Goal: Transaction & Acquisition: Purchase product/service

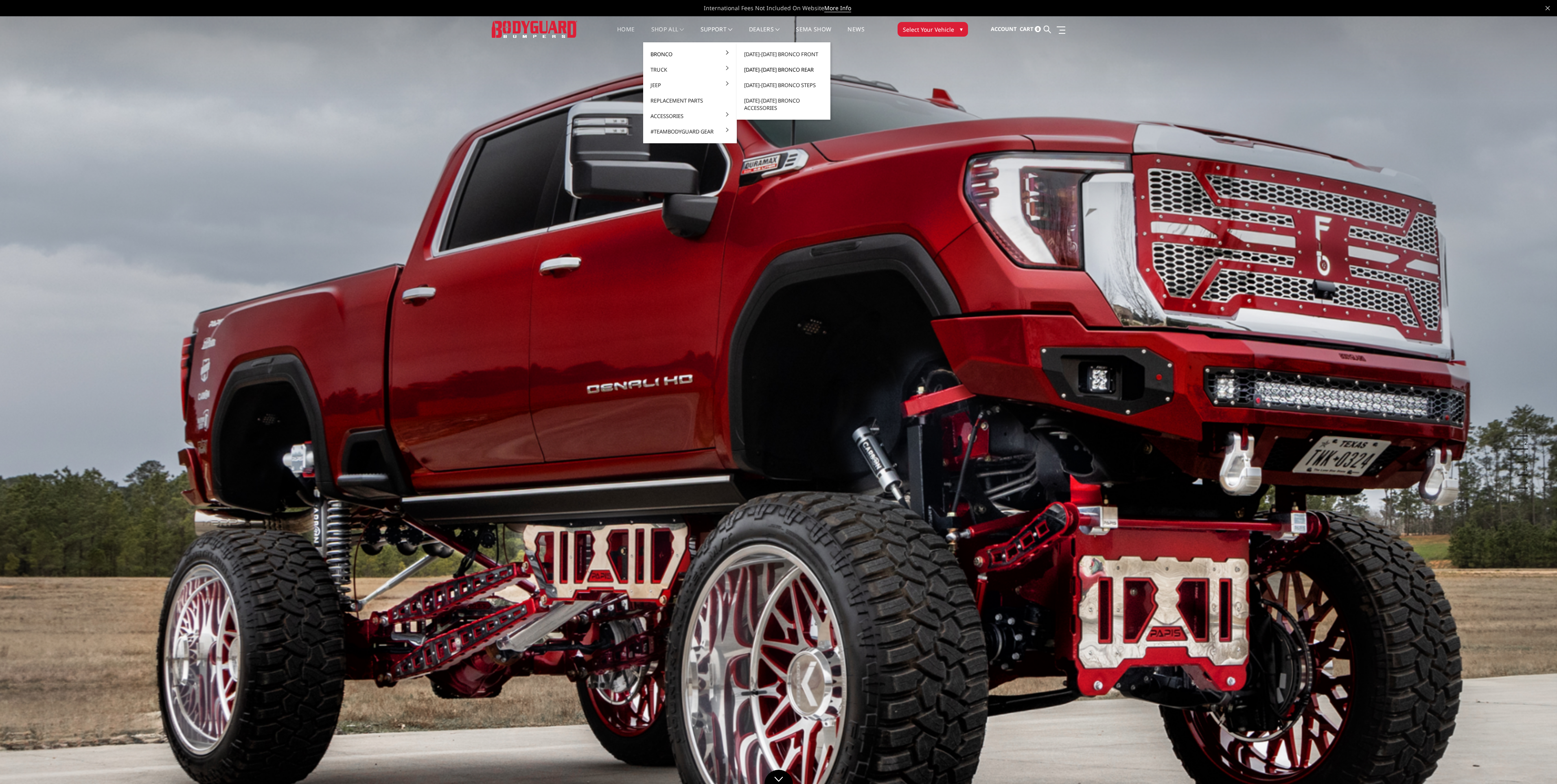
click at [804, 69] on link "[DATE]-[DATE] Bronco Rear" at bounding box center [784, 70] width 87 height 15
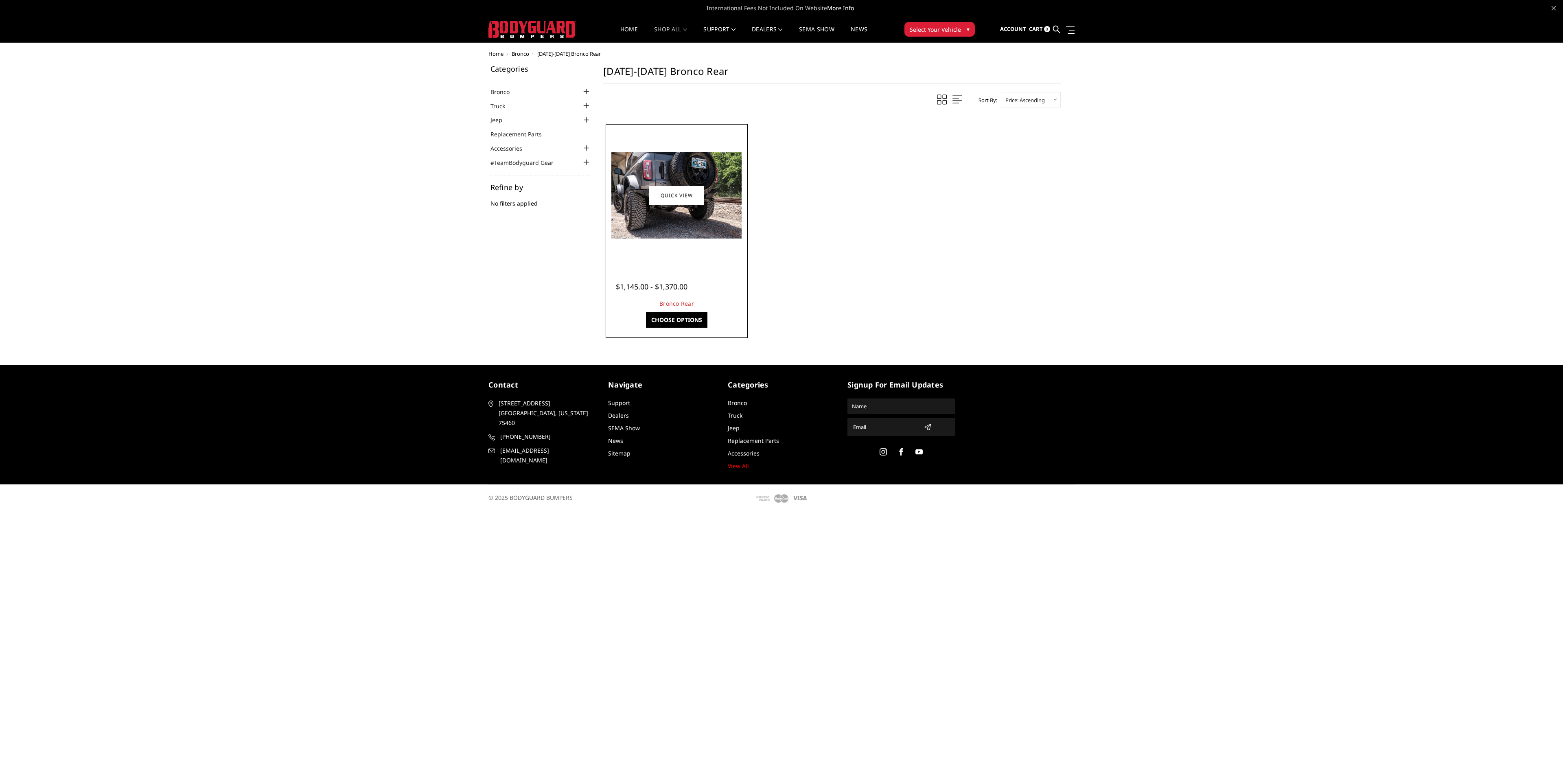
click at [626, 231] on img at bounding box center [676, 195] width 130 height 86
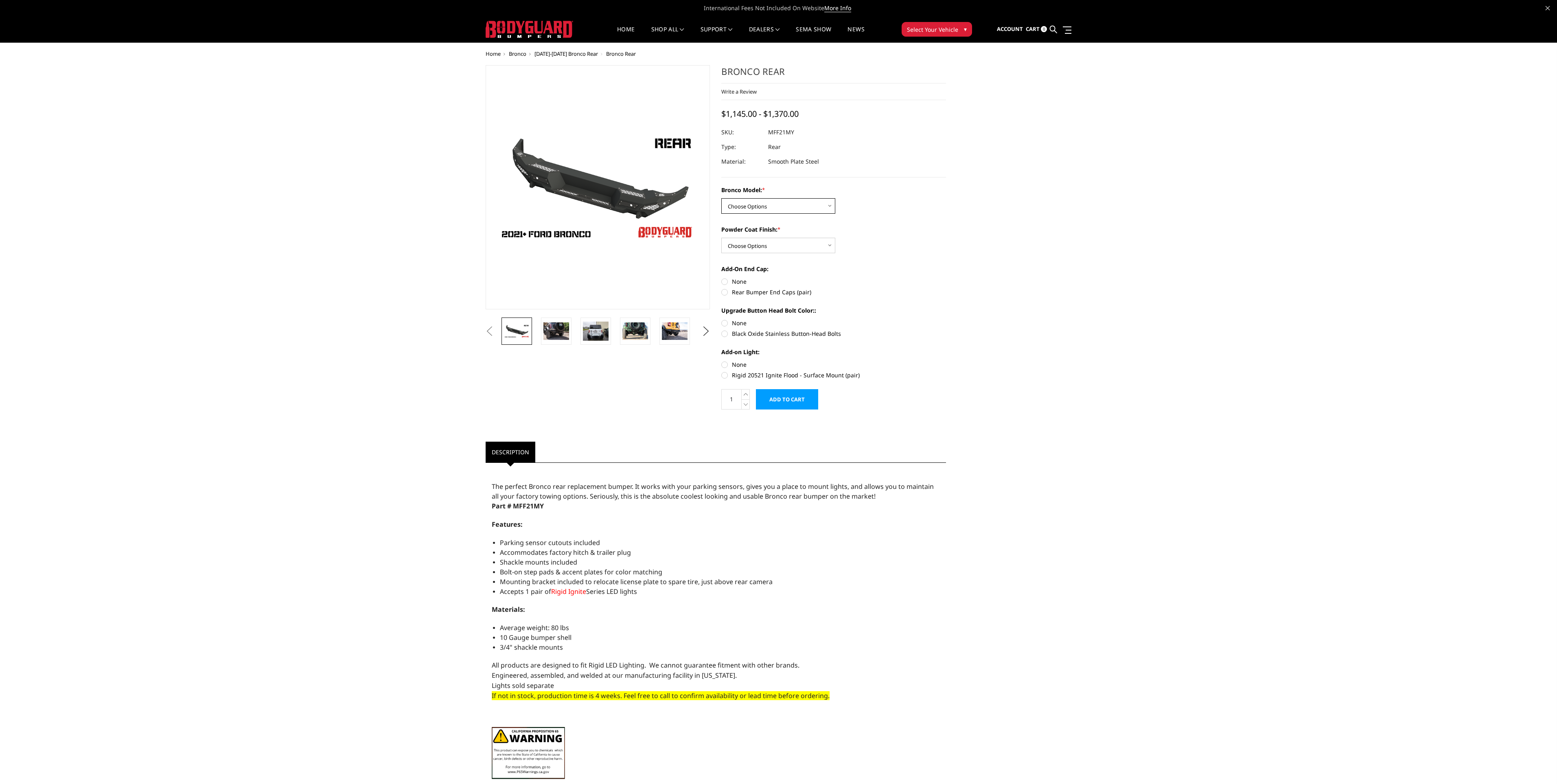
click at [826, 207] on select "Choose Options Base/Badlands/Wildtrak/etc. Raptor" at bounding box center [778, 205] width 114 height 15
select select "4024"
click at [721, 198] on select "Choose Options Base/Badlands/Wildtrak/etc. Raptor" at bounding box center [778, 205] width 114 height 15
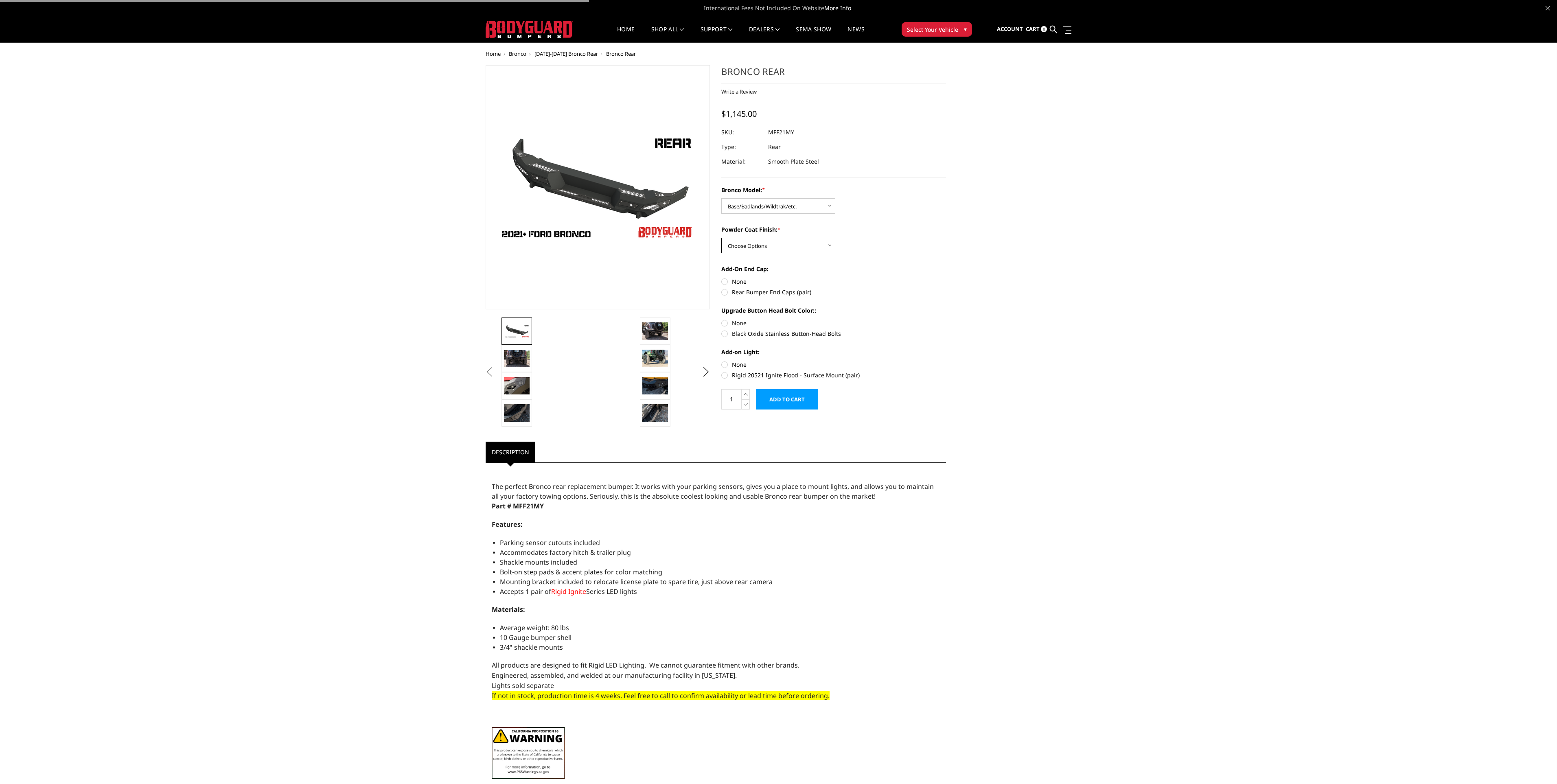
click at [818, 242] on select "Choose Options Bare Metal Textured Black Powder Coat" at bounding box center [778, 245] width 114 height 15
select select "4027"
click at [721, 237] on select "Choose Options Bare Metal Textured Black Powder Coat" at bounding box center [778, 245] width 114 height 15
click at [523, 358] on img at bounding box center [517, 358] width 26 height 17
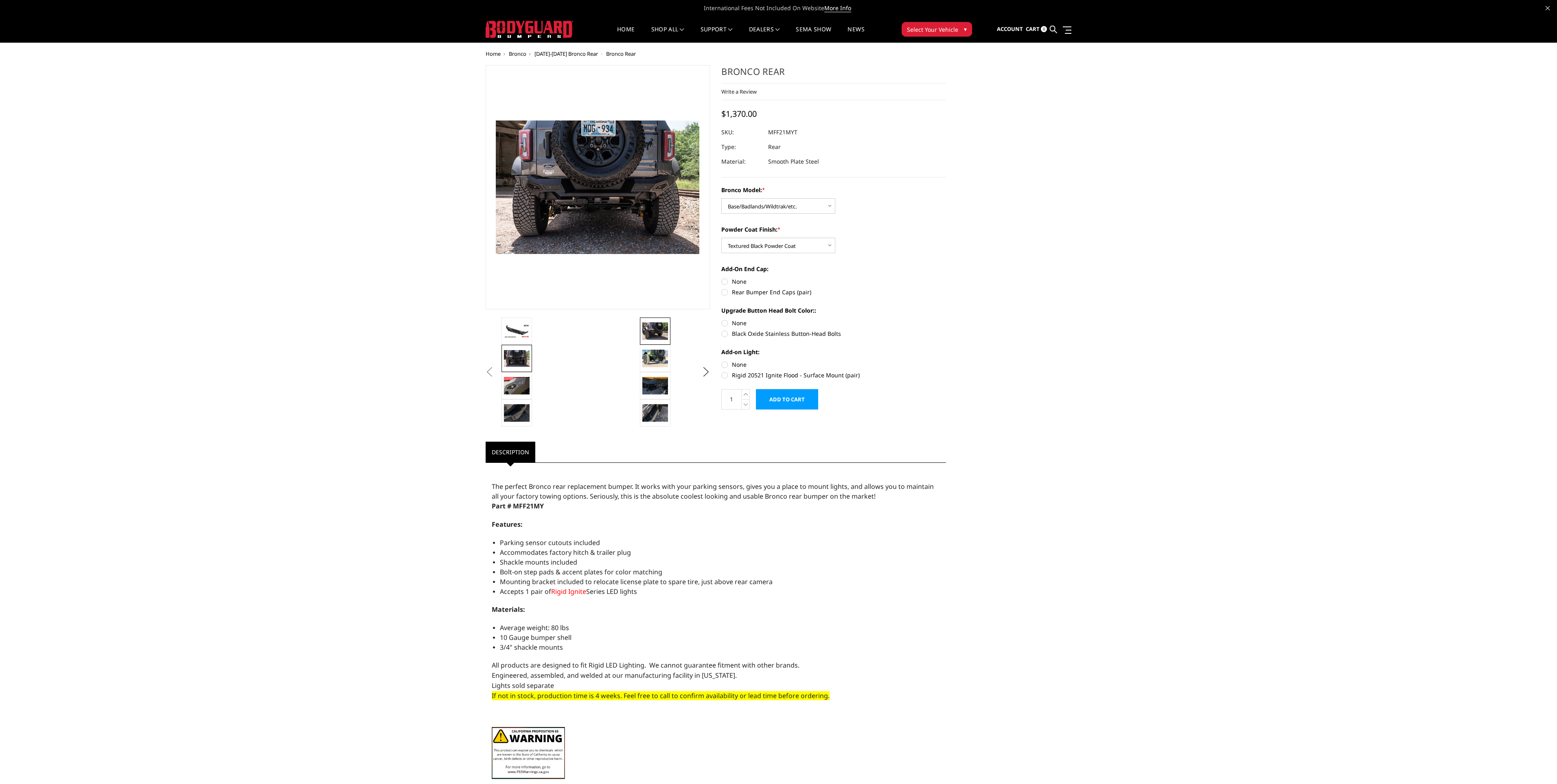
click at [660, 329] on img at bounding box center [655, 330] width 26 height 17
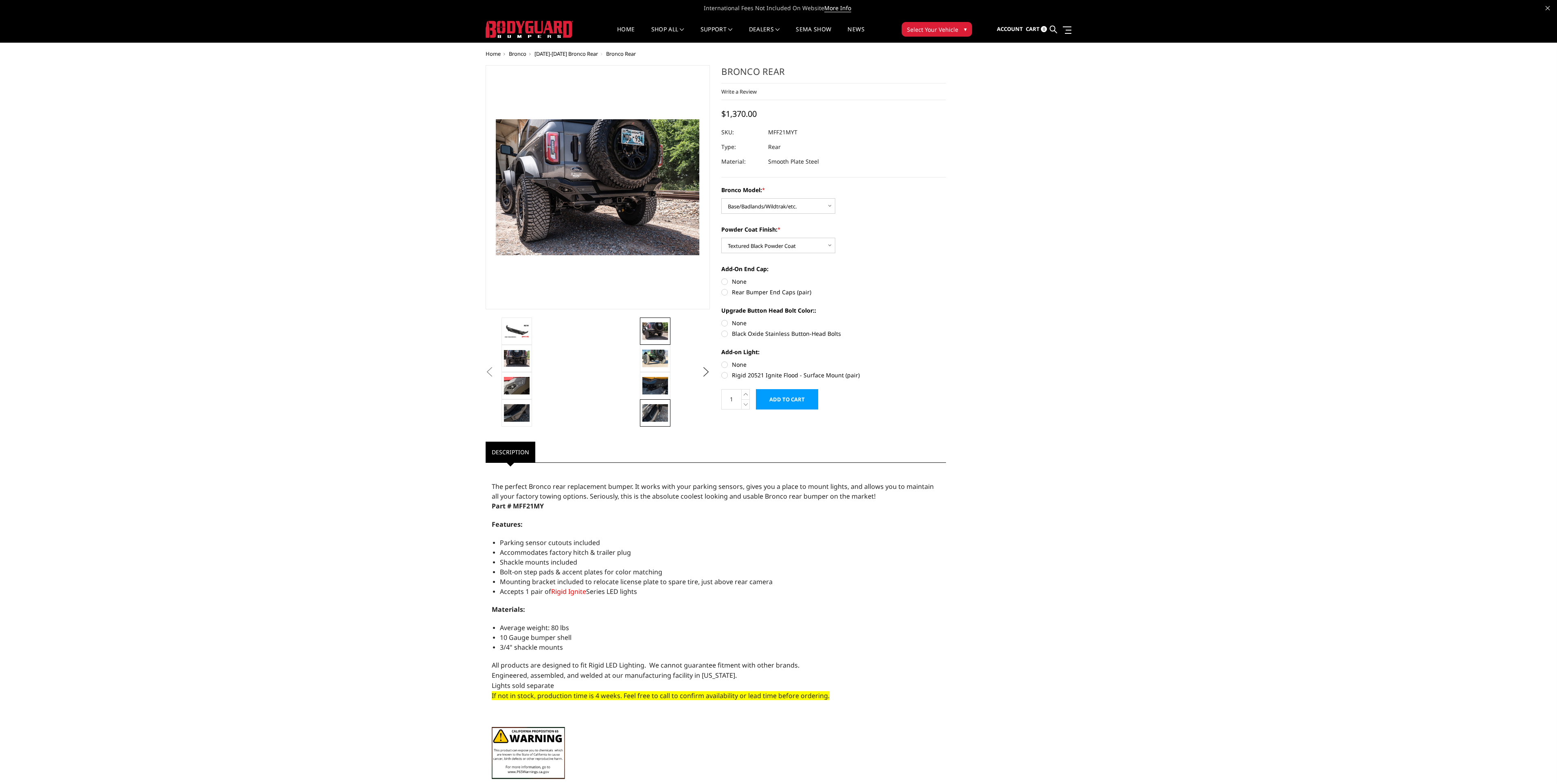
click at [664, 404] on img at bounding box center [655, 413] width 26 height 17
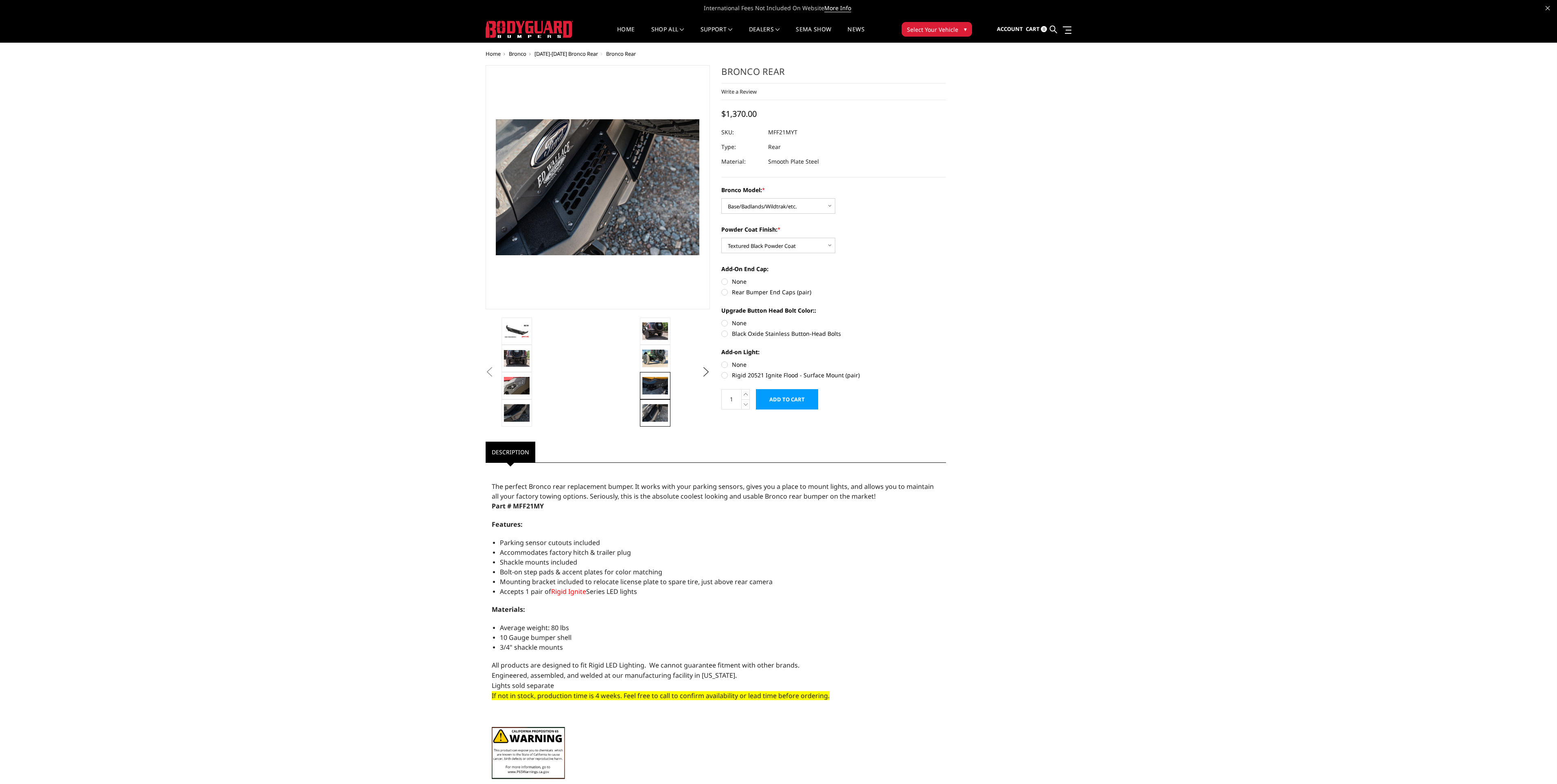
click at [661, 386] on img at bounding box center [655, 385] width 26 height 17
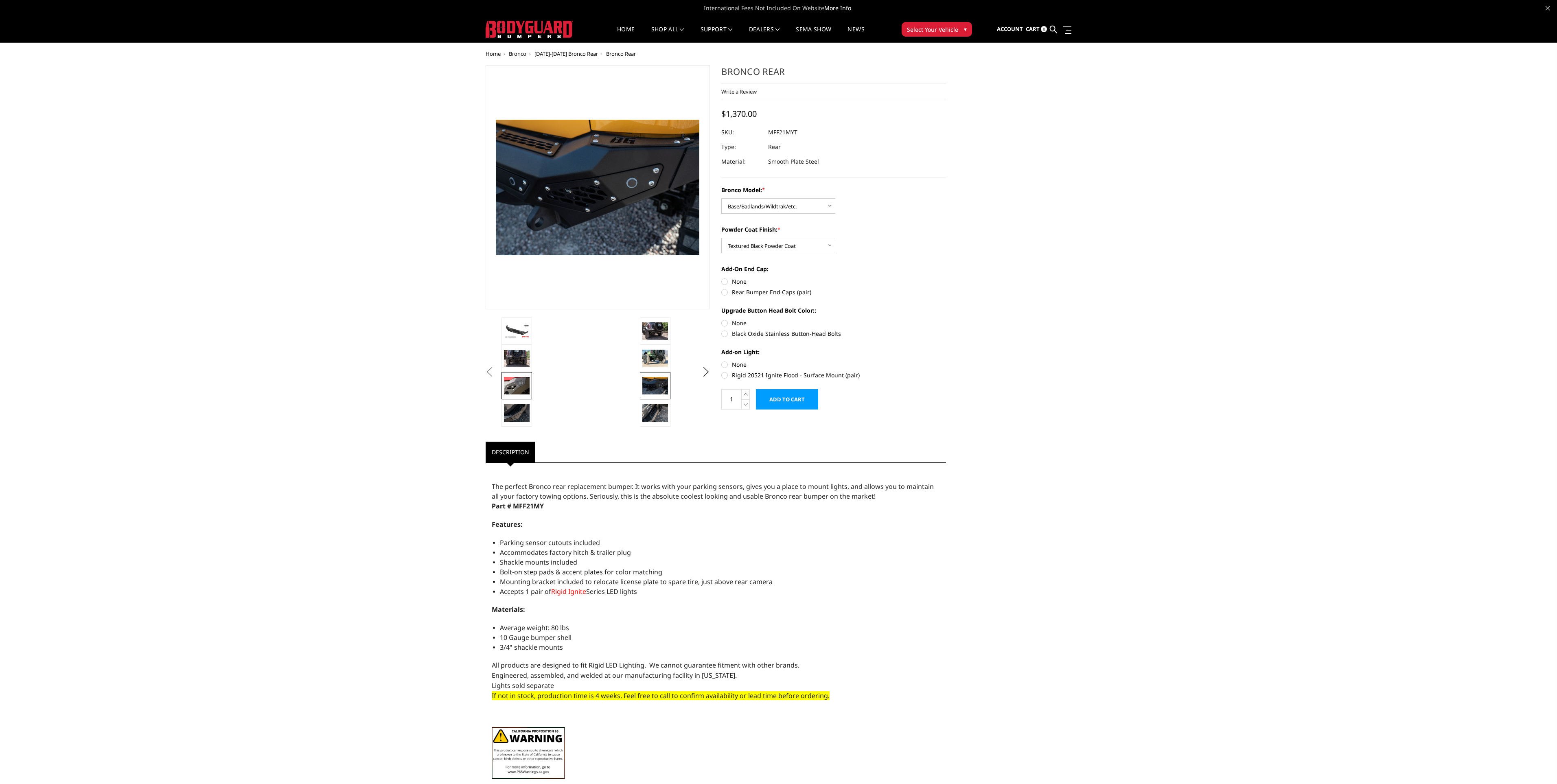
click at [515, 378] on img at bounding box center [517, 385] width 26 height 17
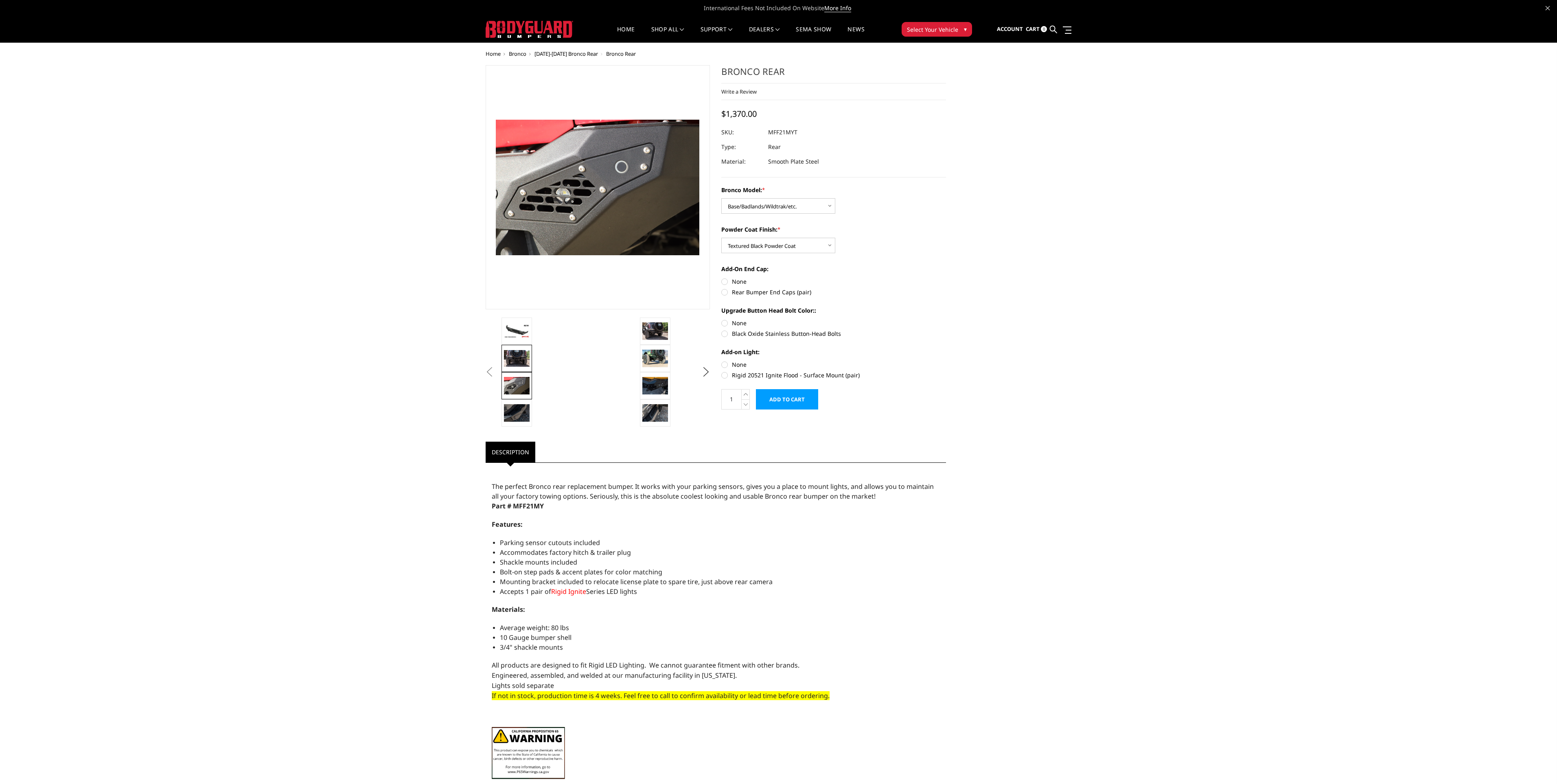
click at [518, 358] on img at bounding box center [517, 358] width 26 height 17
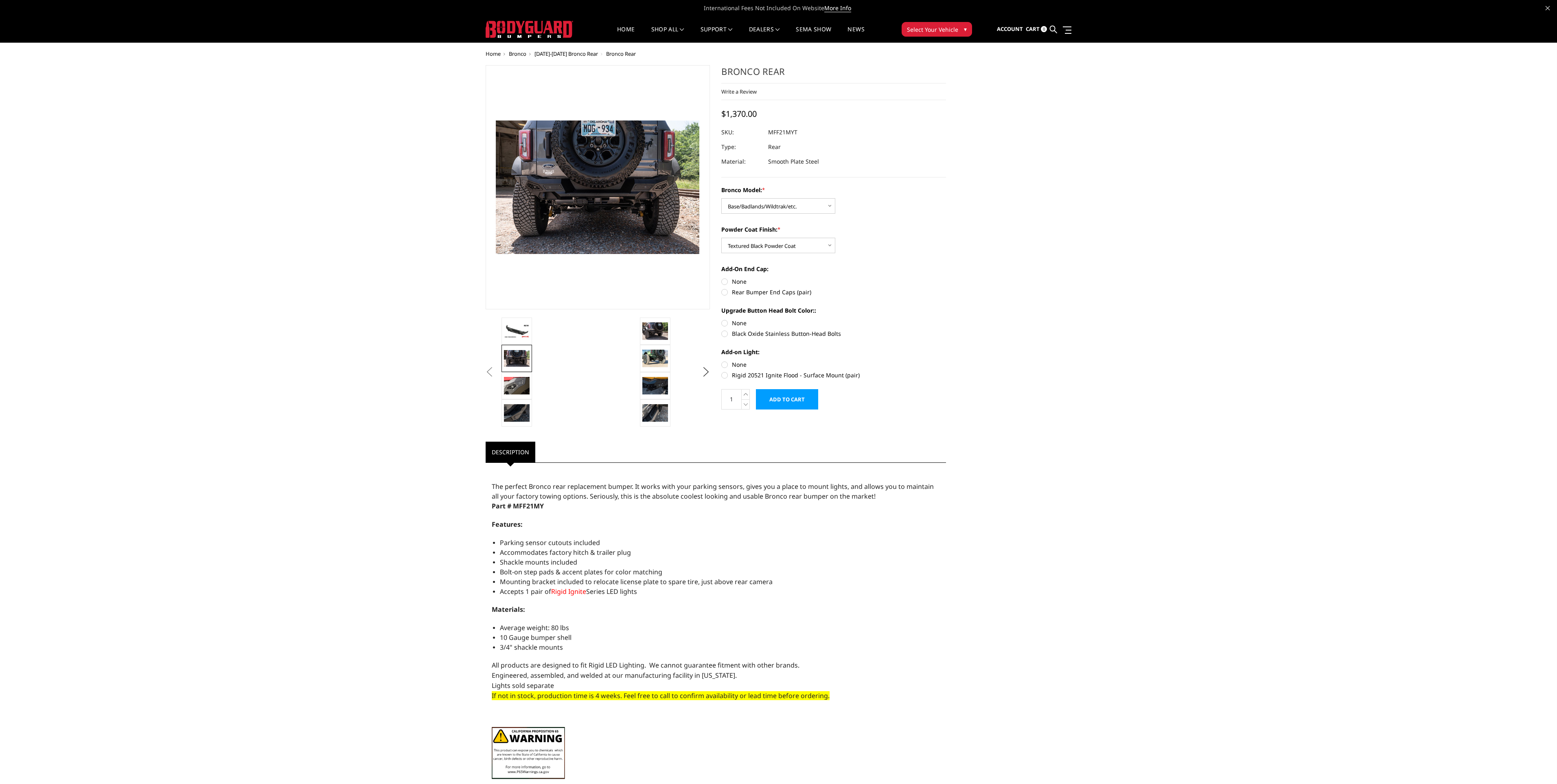
click at [1034, 235] on div "Previous Next" at bounding box center [778, 526] width 597 height 921
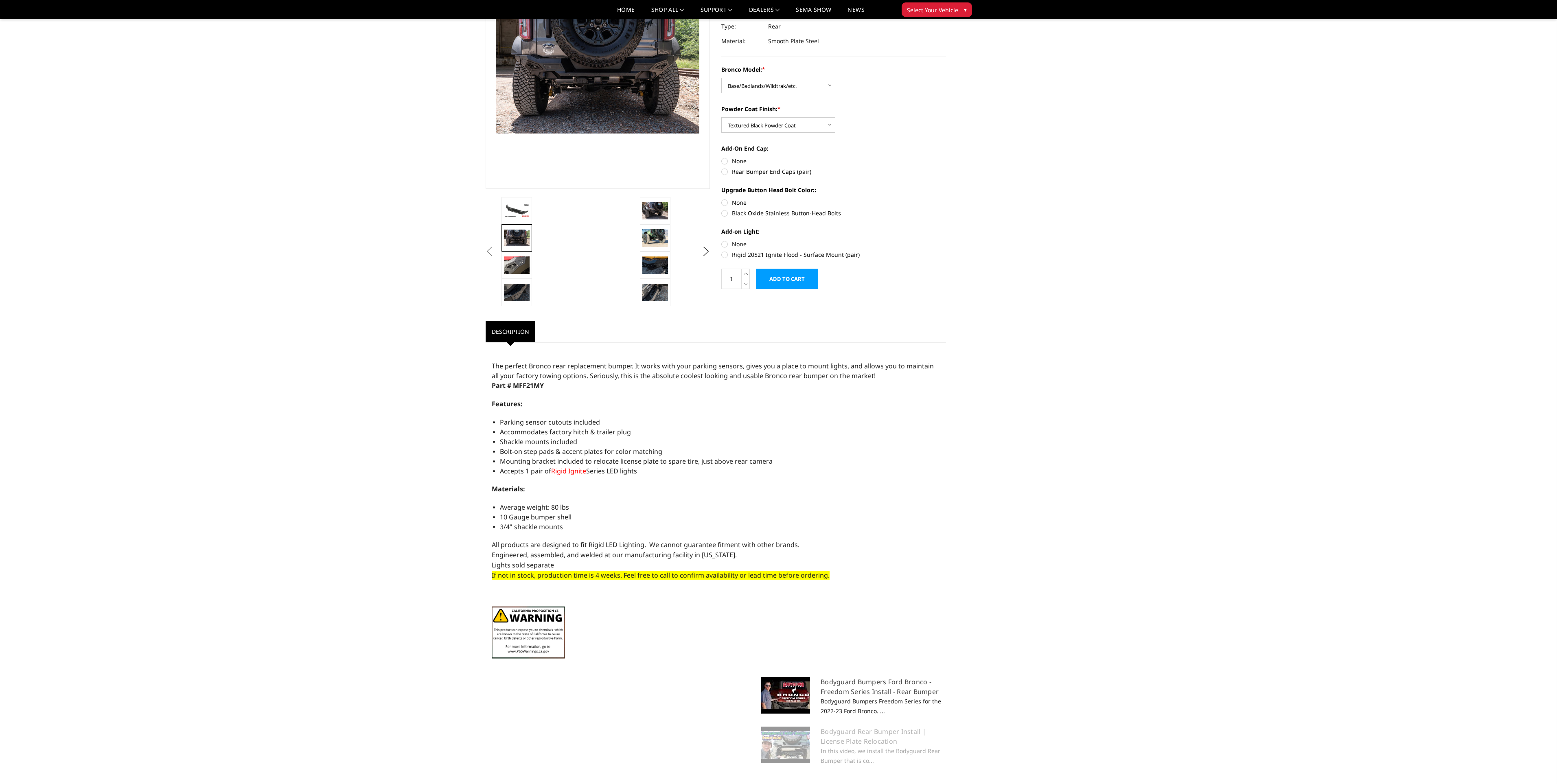
scroll to position [269, 0]
